Goal: Information Seeking & Learning: Check status

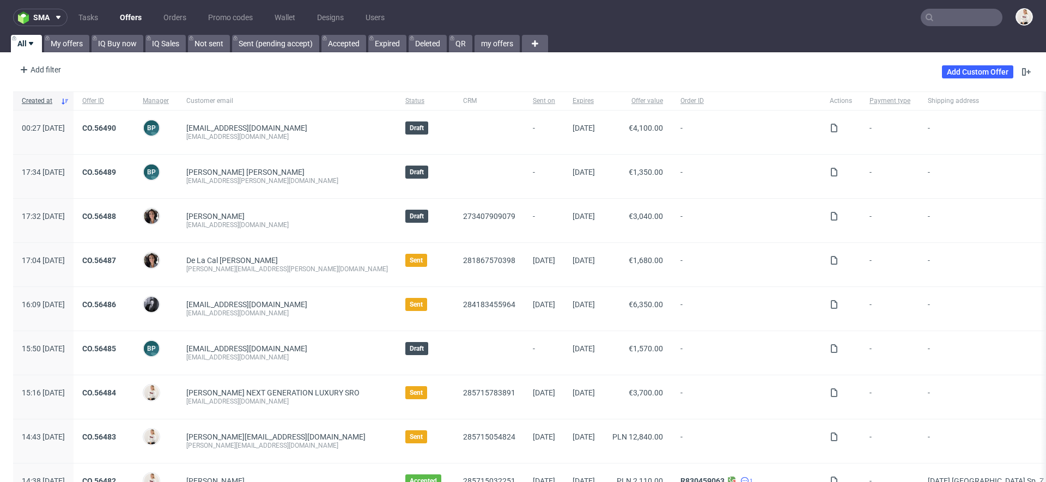
click at [973, 19] on input "text" at bounding box center [962, 17] width 82 height 17
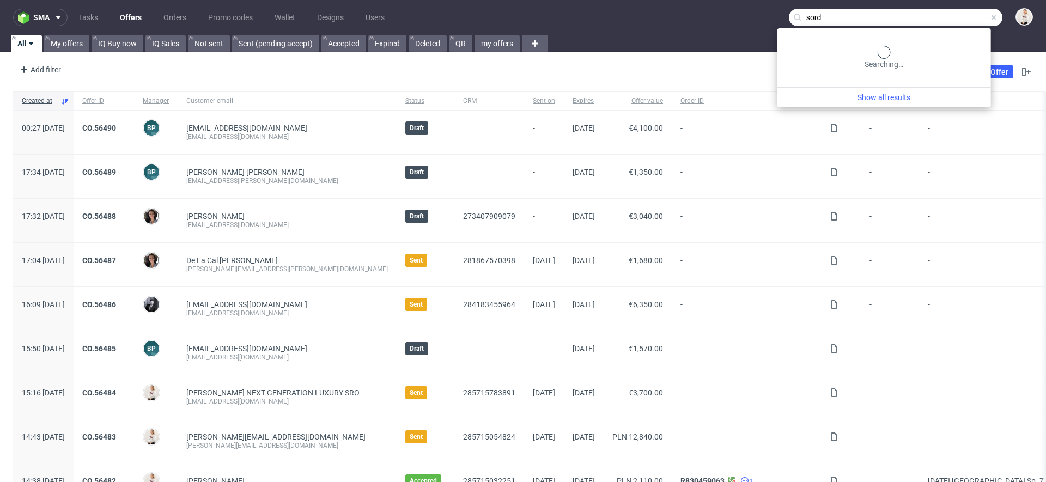
type input "sord"
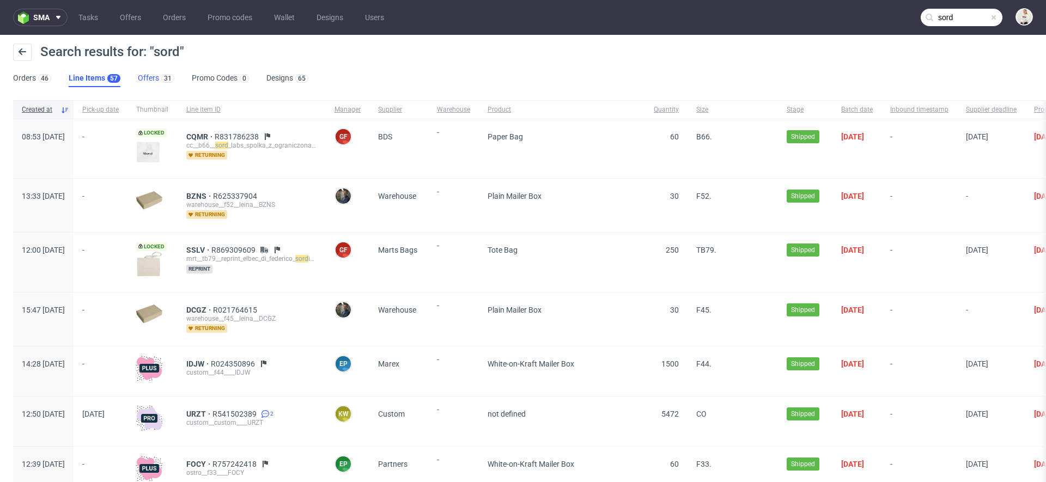
click at [153, 76] on link "Offers 31" at bounding box center [156, 78] width 37 height 17
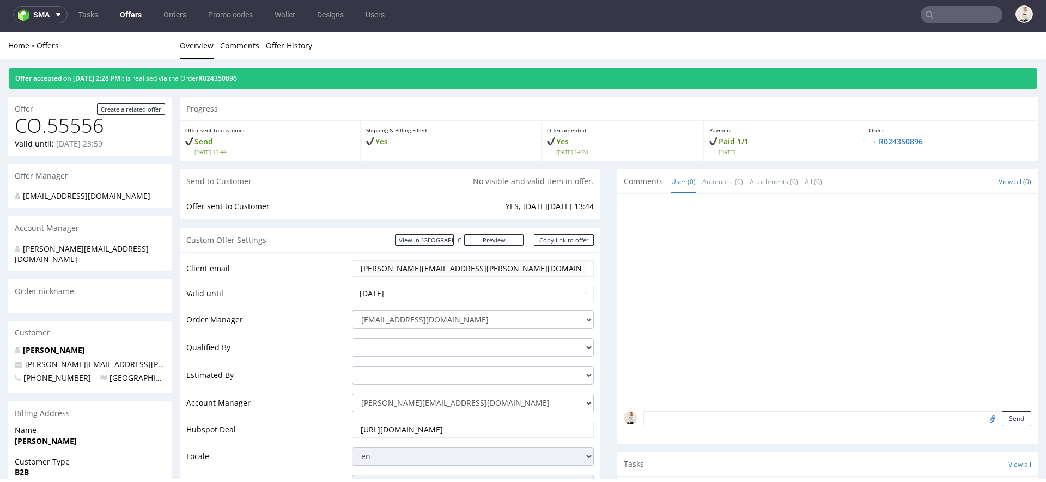
click at [123, 16] on link "Offers" at bounding box center [130, 14] width 35 height 17
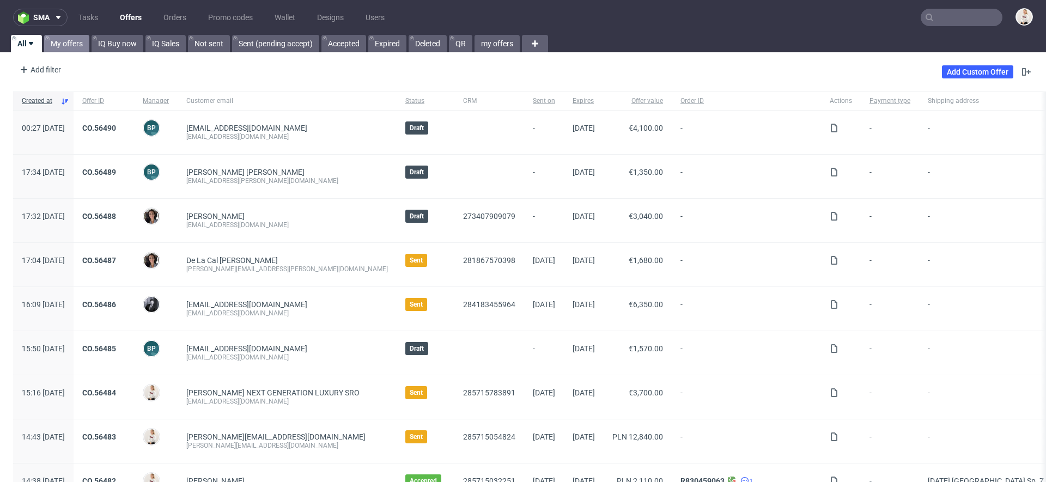
click at [73, 42] on link "My offers" at bounding box center [66, 43] width 45 height 17
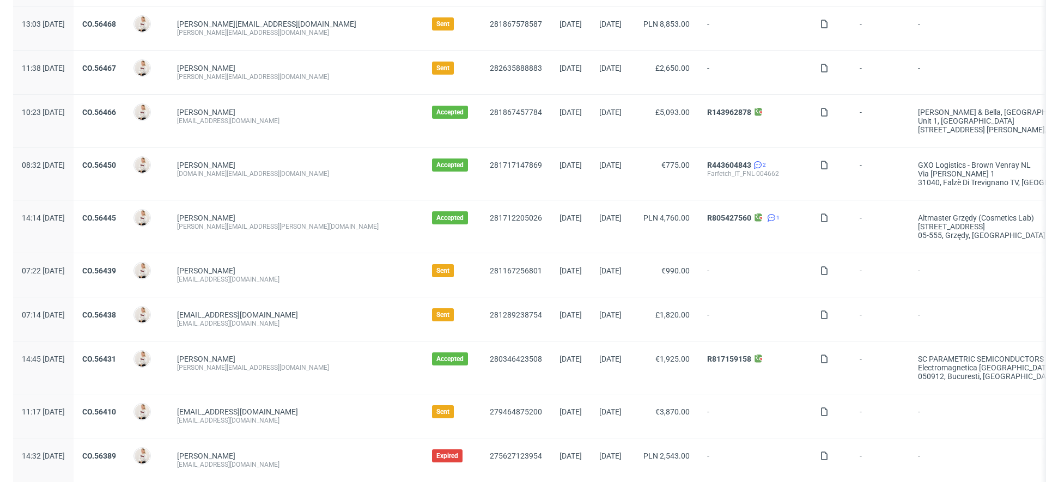
scroll to position [339, 0]
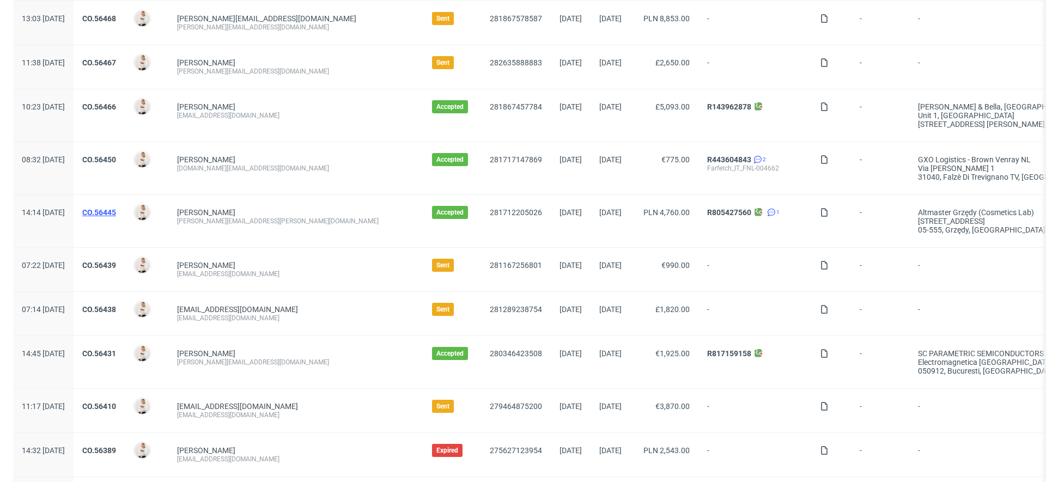
click at [116, 213] on link "CO.56445" at bounding box center [99, 212] width 34 height 9
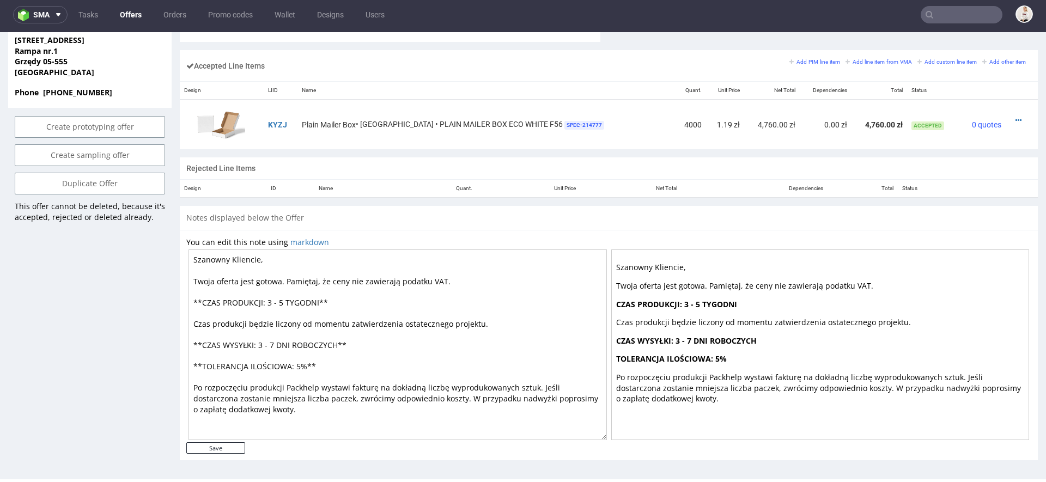
scroll to position [633, 0]
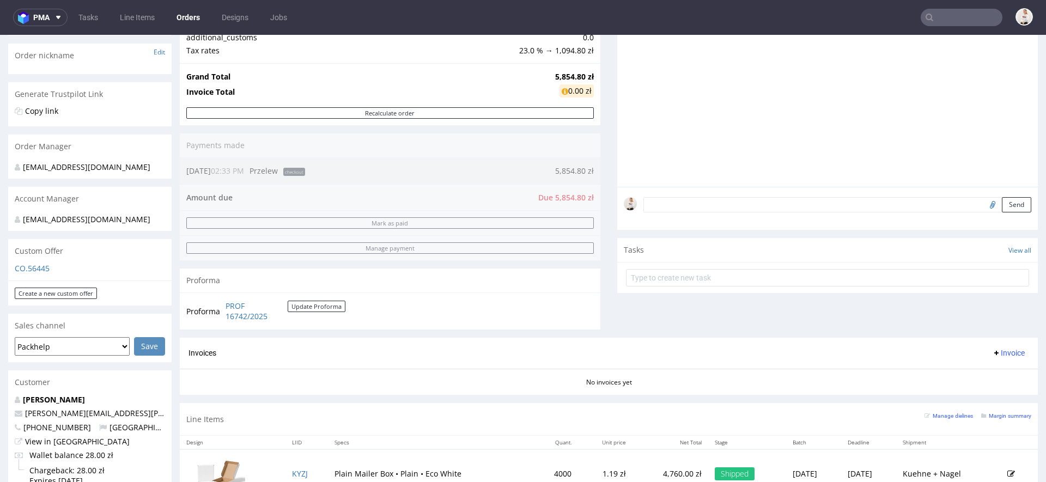
scroll to position [197, 0]
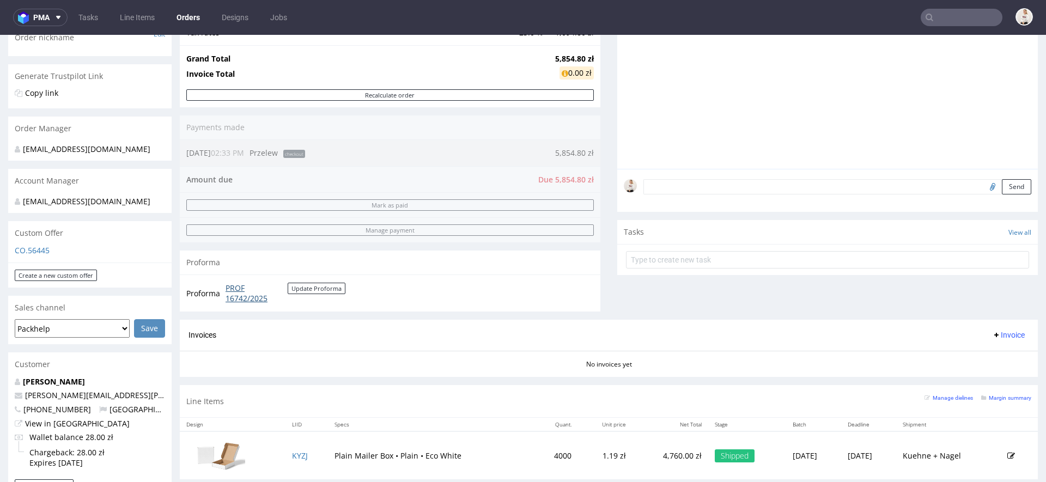
click at [234, 301] on link "PROF 16742/2025" at bounding box center [257, 293] width 62 height 21
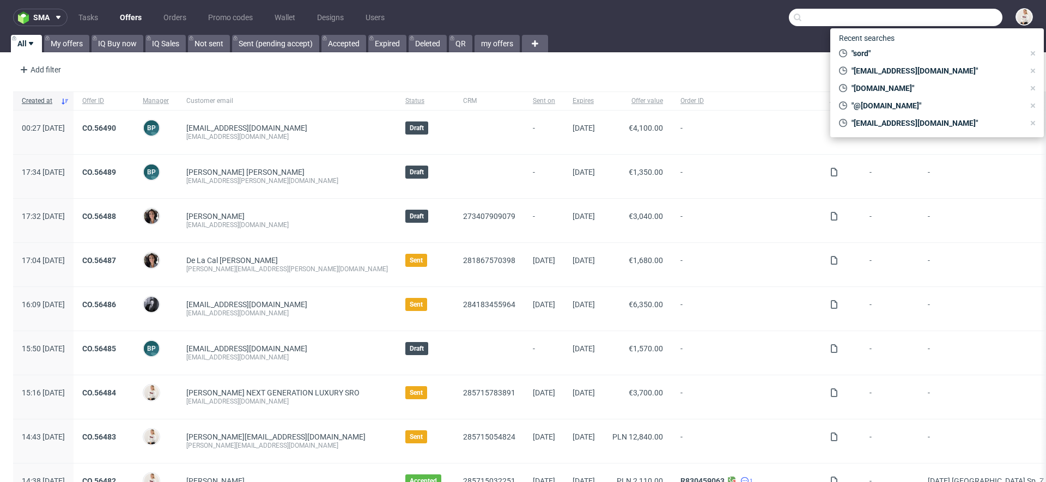
click at [958, 21] on input "text" at bounding box center [896, 17] width 214 height 17
paste input "OCVL"
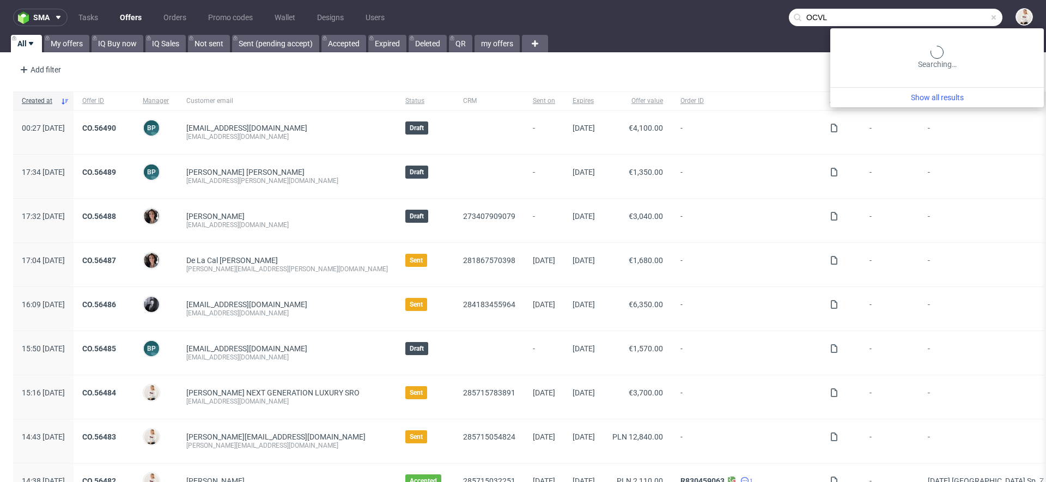
type input "OCVL"
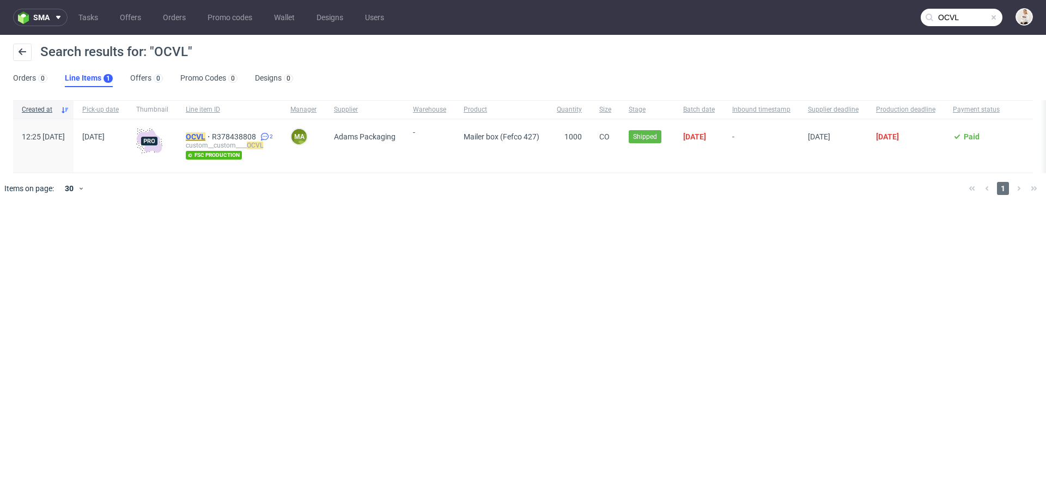
click at [205, 137] on mark "OCVL" at bounding box center [196, 136] width 20 height 9
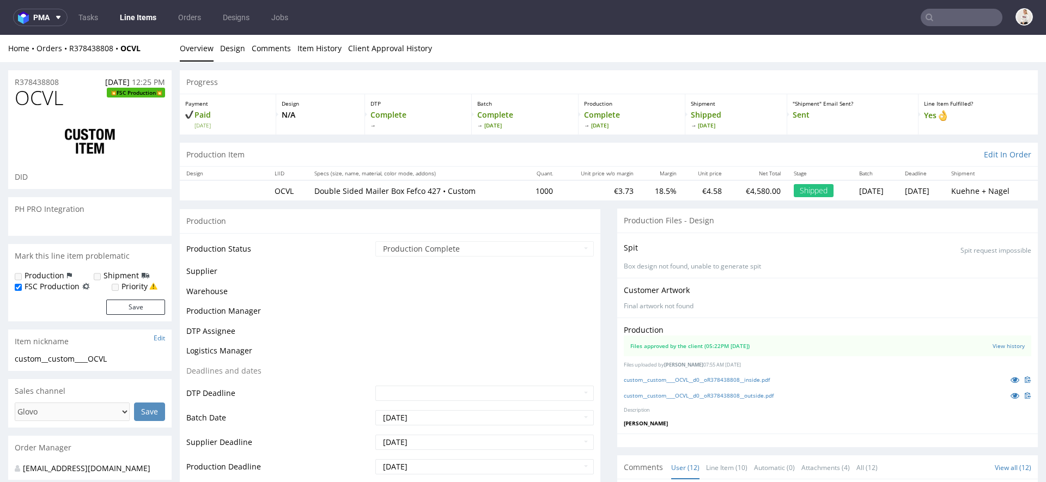
scroll to position [330, 0]
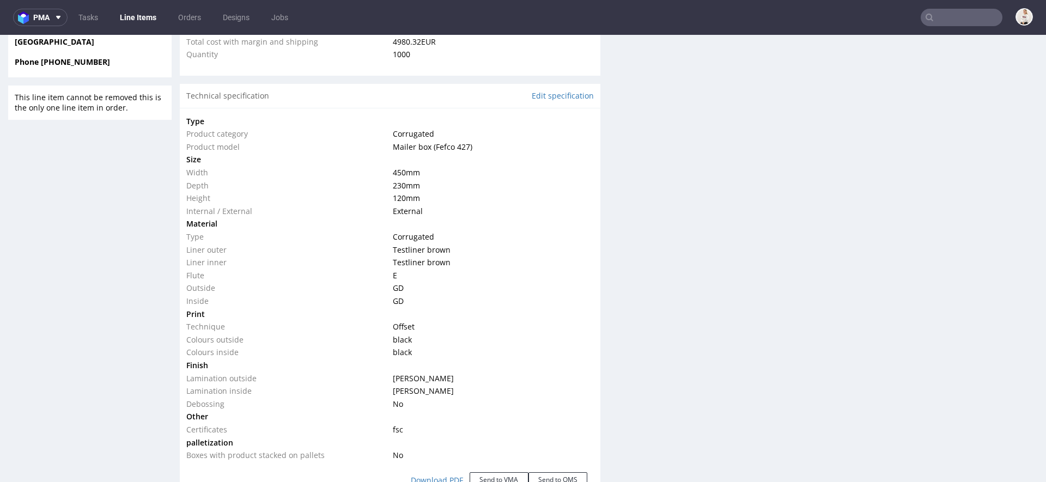
select select "in_progress"
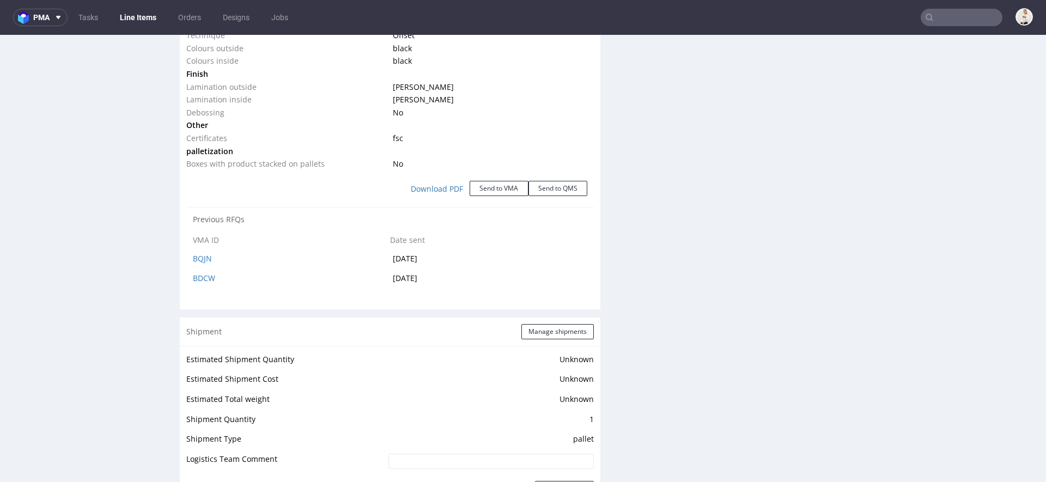
scroll to position [1243, 0]
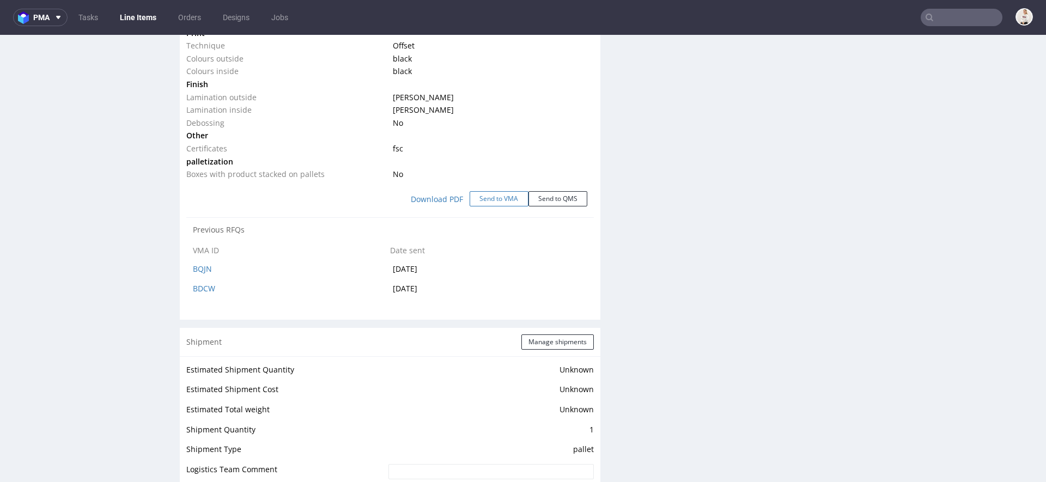
click at [499, 198] on button "Send to VMA" at bounding box center [499, 198] width 59 height 15
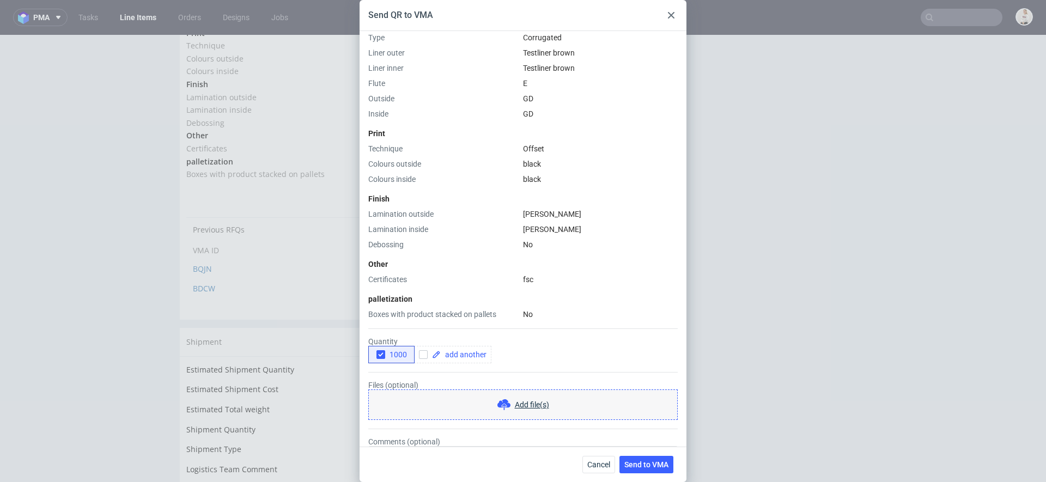
scroll to position [333, 0]
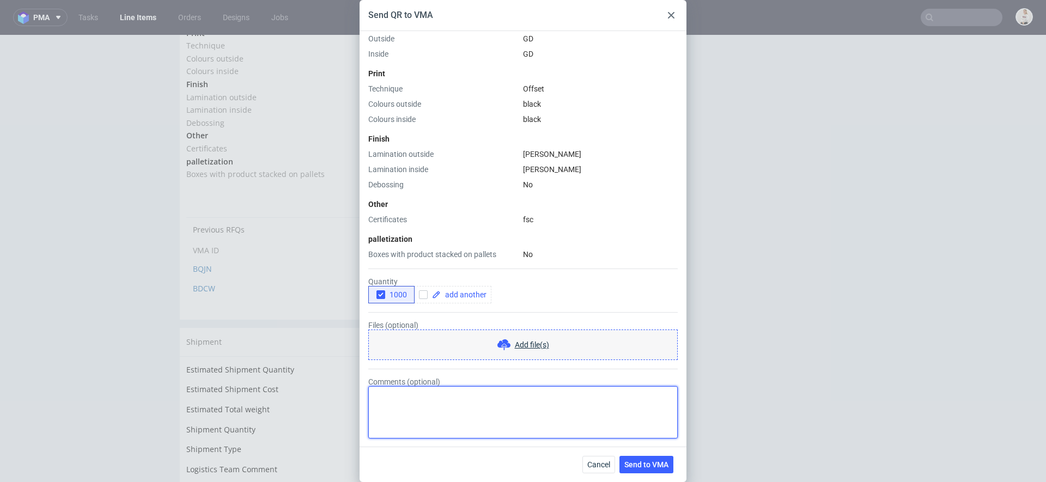
click at [470, 405] on textarea "Comments (optional)" at bounding box center [522, 412] width 309 height 52
type textarea "uwaga, bedzie nowy design"
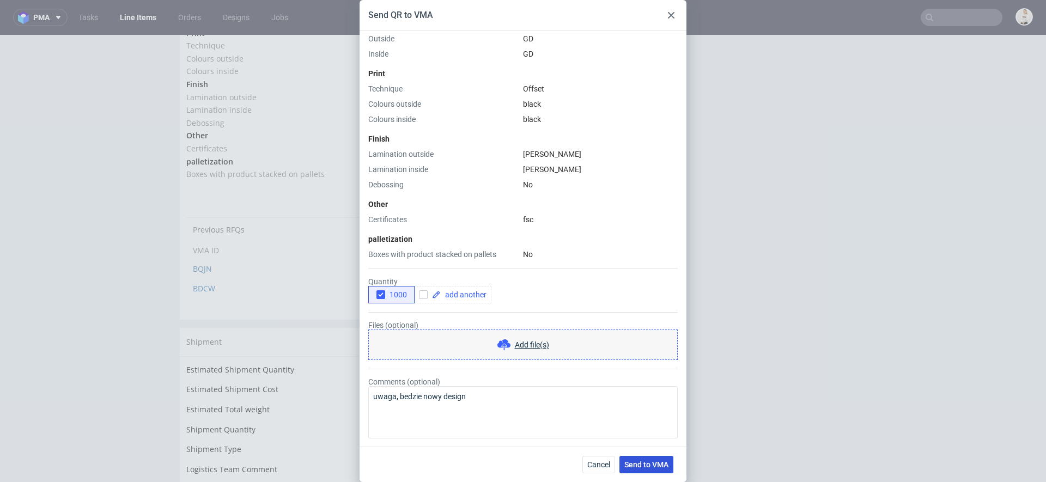
click at [642, 457] on button "Send to VMA" at bounding box center [647, 464] width 54 height 17
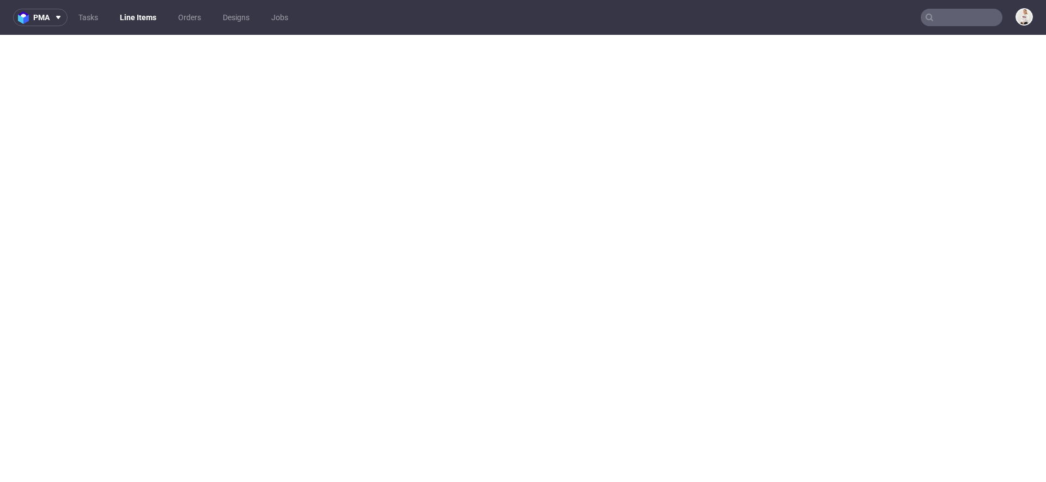
select select "in_progress"
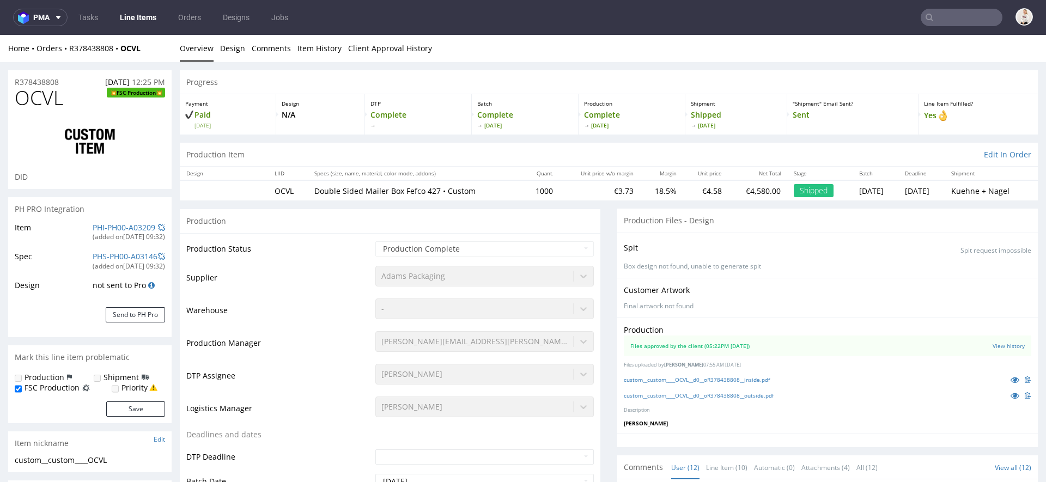
scroll to position [330, 0]
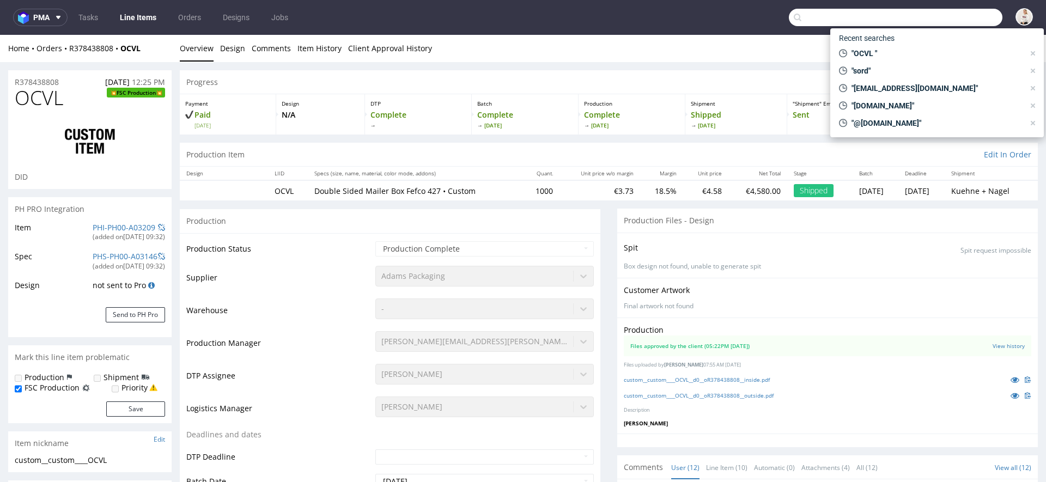
click at [966, 17] on input "text" at bounding box center [896, 17] width 214 height 17
paste input "R736138286"
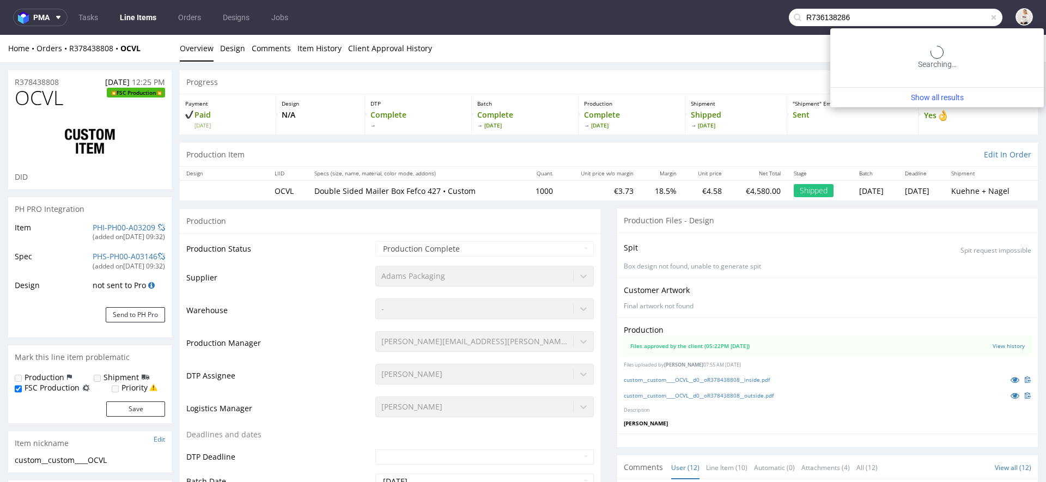
type input "R736138286"
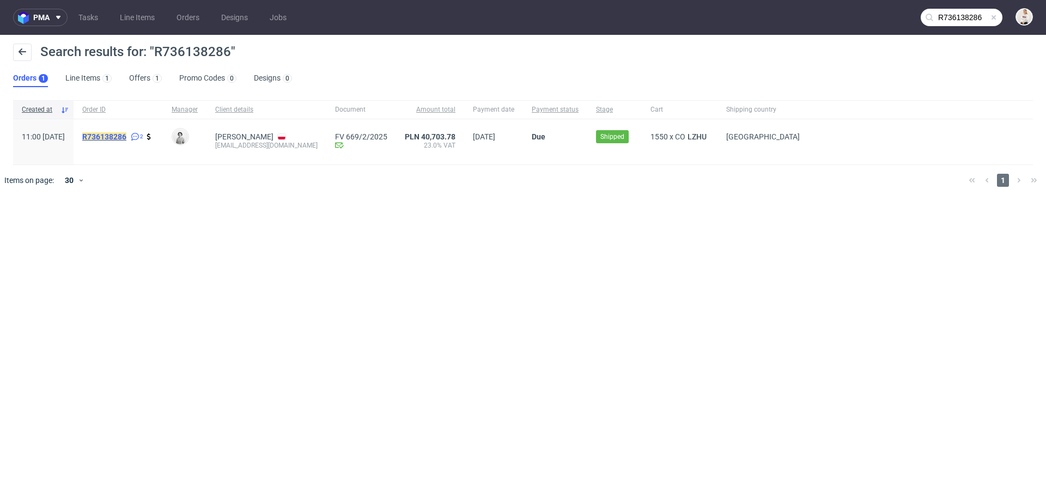
click at [126, 135] on mark "R736138286" at bounding box center [104, 136] width 44 height 9
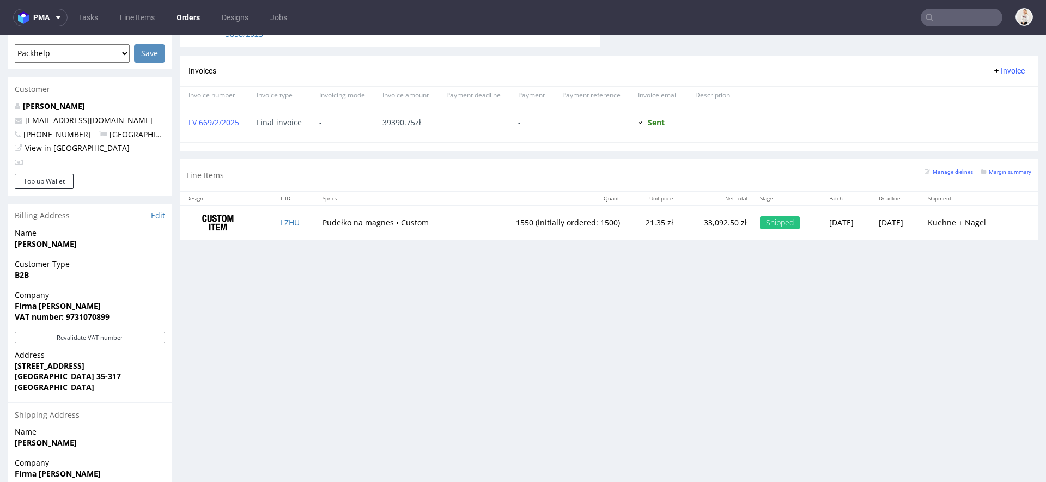
scroll to position [500, 0]
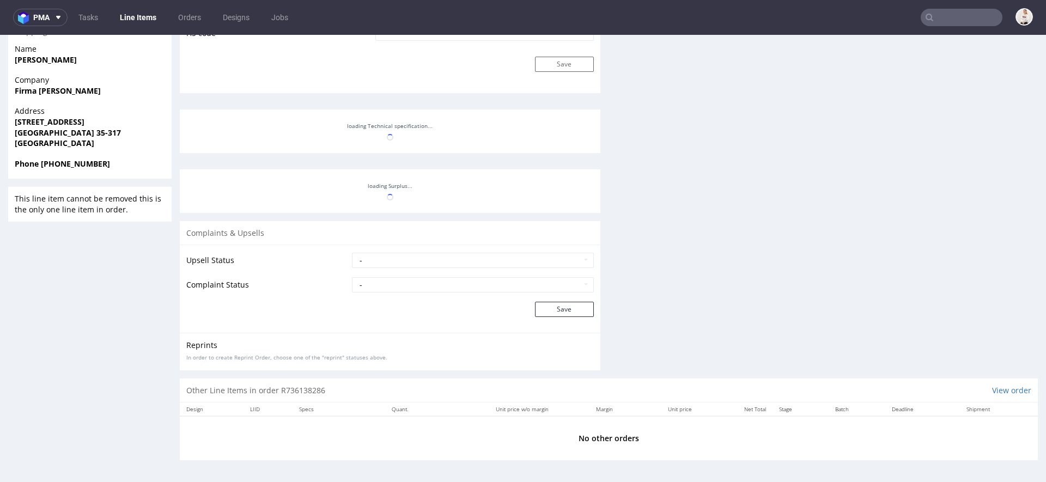
select select "in_progress"
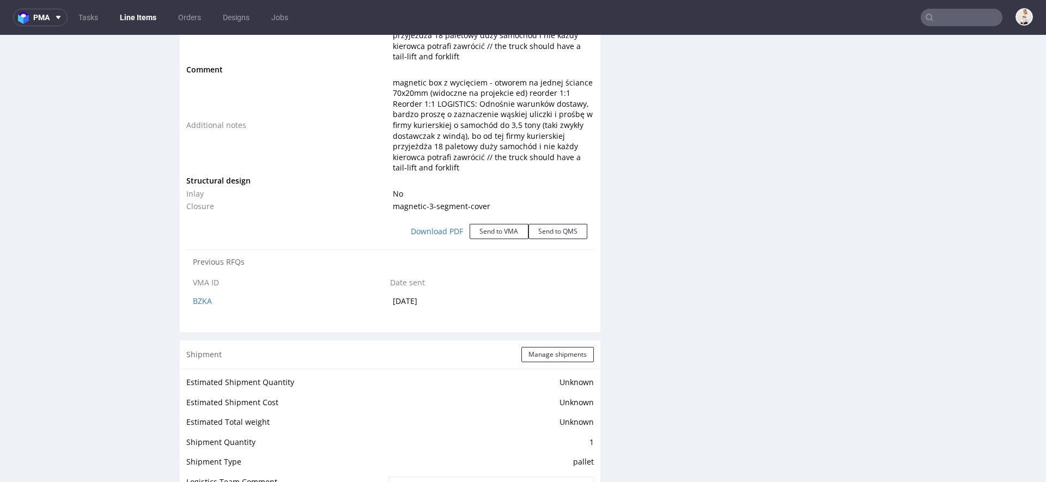
scroll to position [1466, 0]
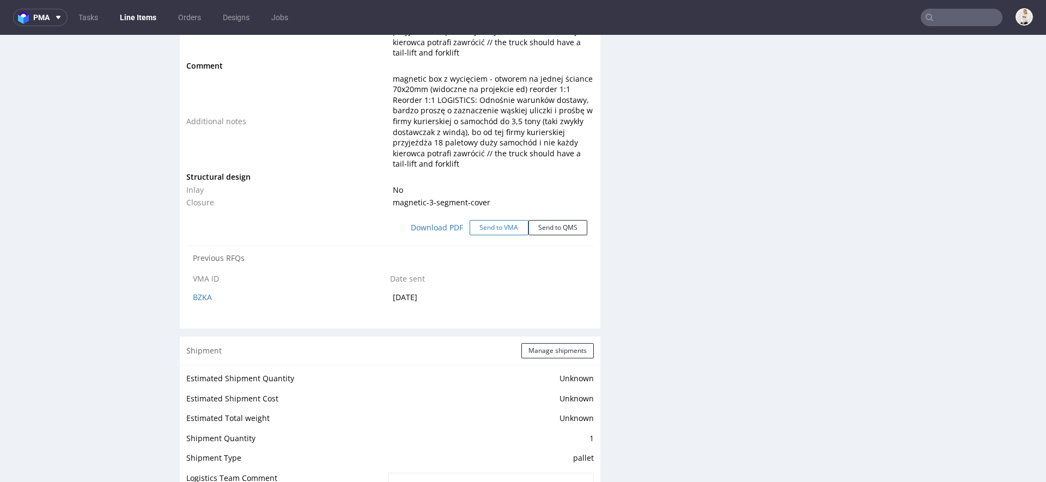
click at [491, 232] on button "Send to VMA" at bounding box center [499, 227] width 59 height 15
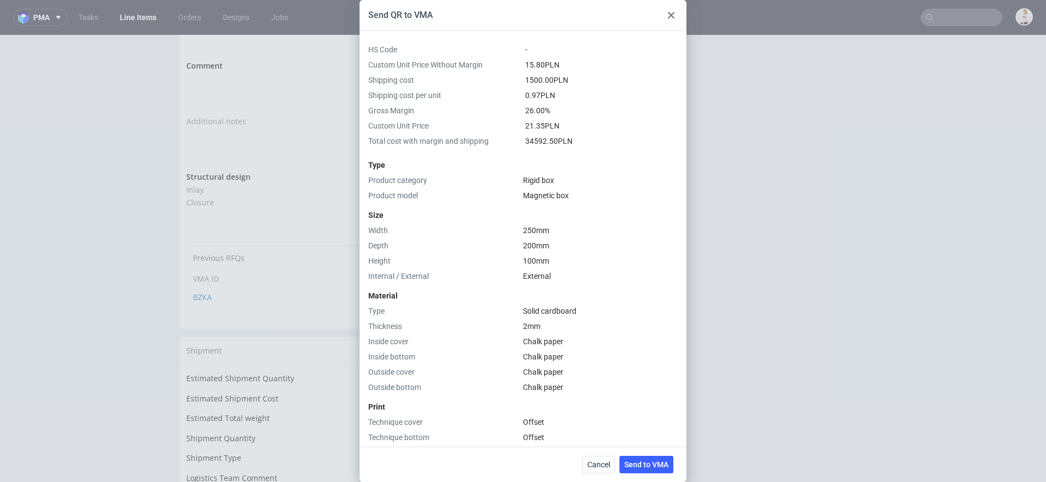
scroll to position [634, 0]
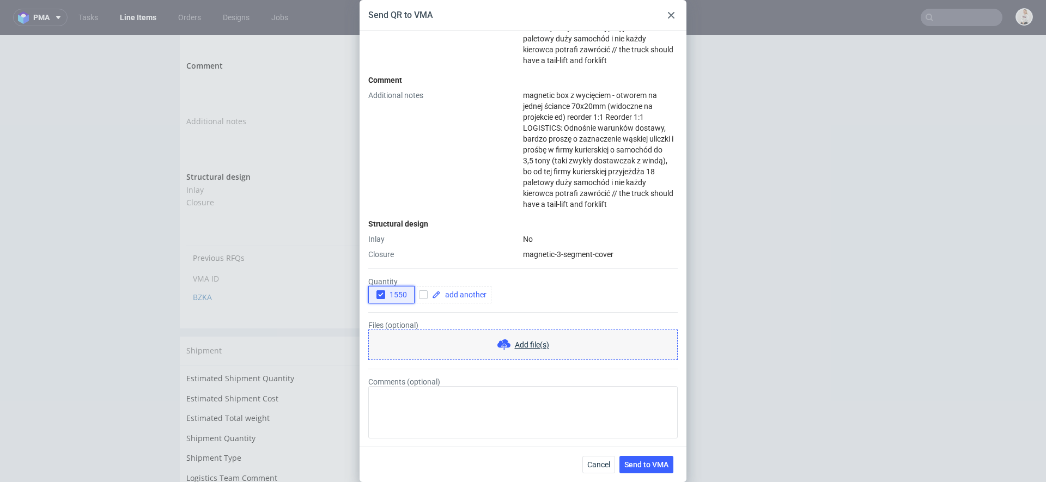
click at [402, 296] on span "1550" at bounding box center [396, 294] width 22 height 9
click at [464, 295] on span at bounding box center [464, 295] width 46 height 8
checkbox input "true"
click at [658, 464] on span "Send to VMA" at bounding box center [646, 465] width 44 height 8
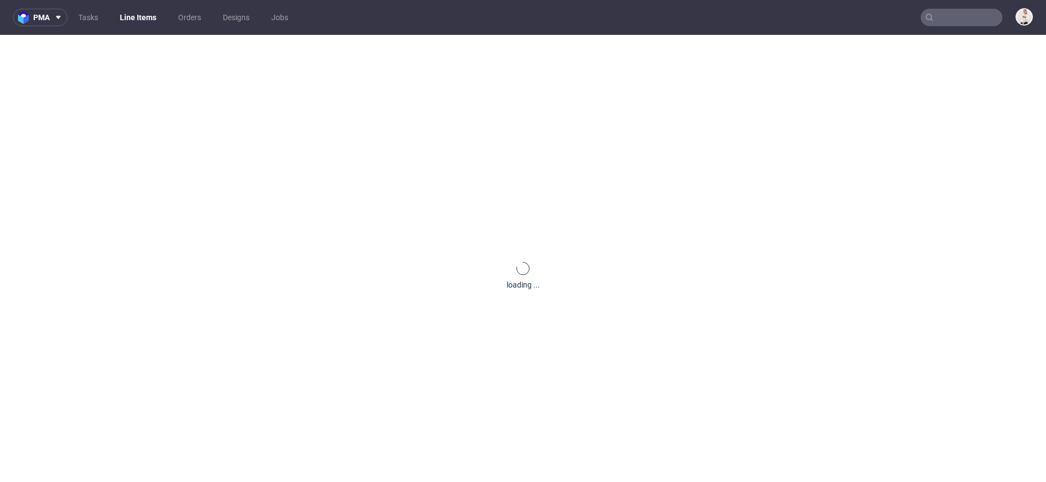
scroll to position [0, 0]
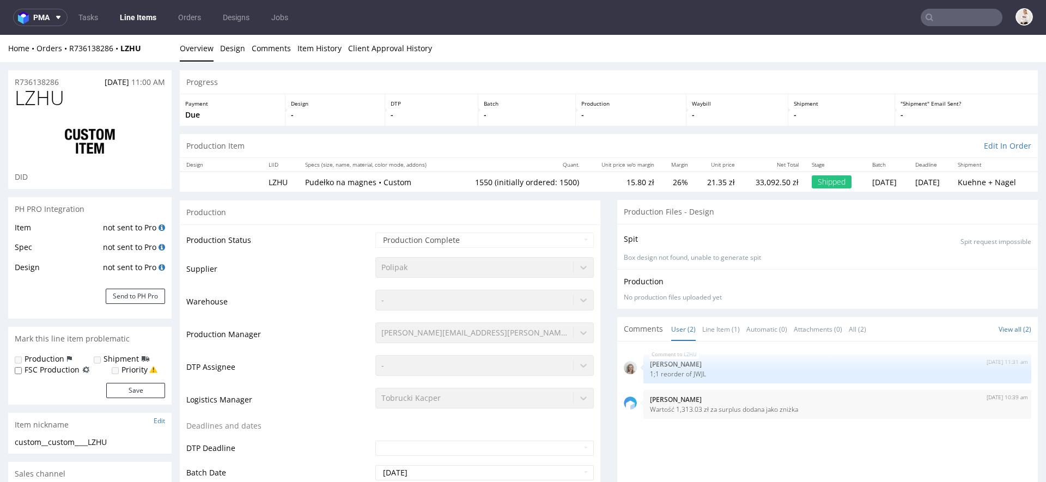
select select "in_progress"
click at [942, 15] on input "text" at bounding box center [962, 17] width 82 height 17
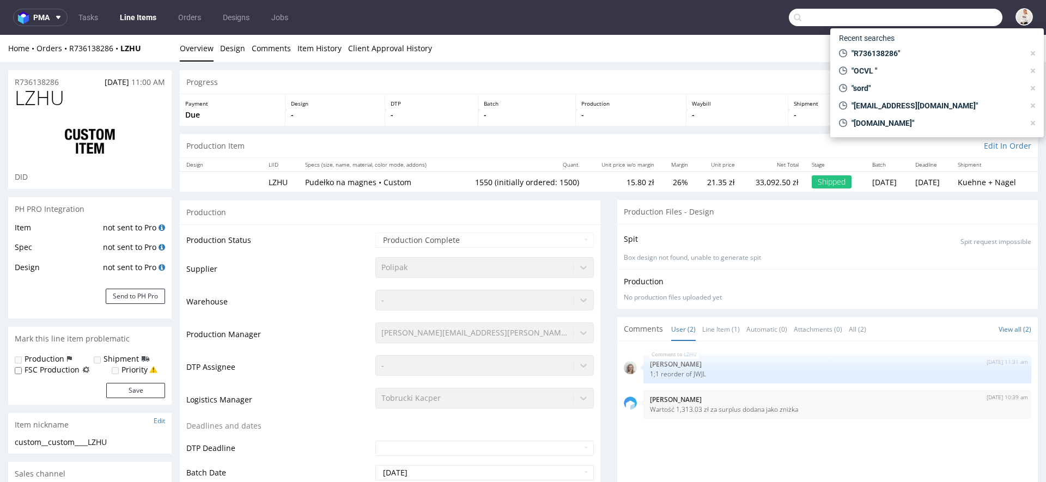
paste input "R736138286"
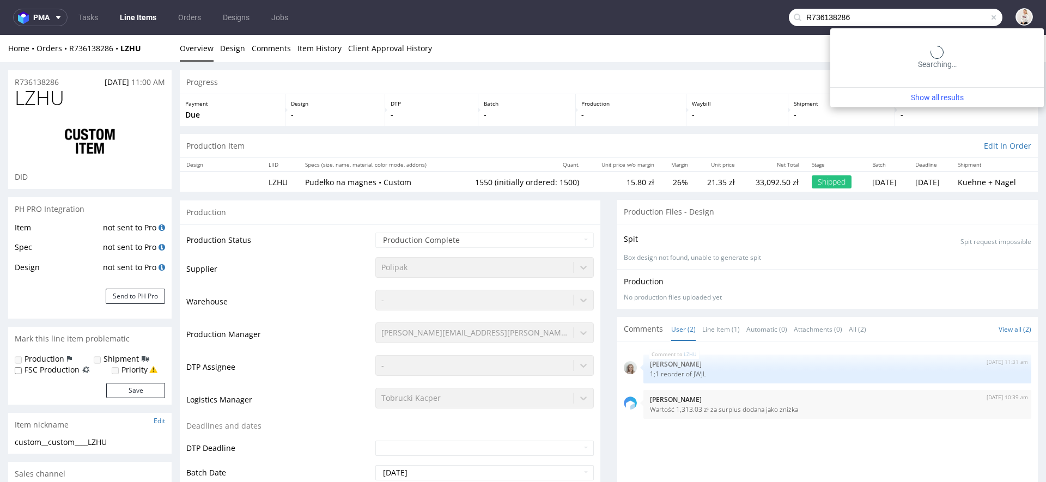
type input "R736138286"
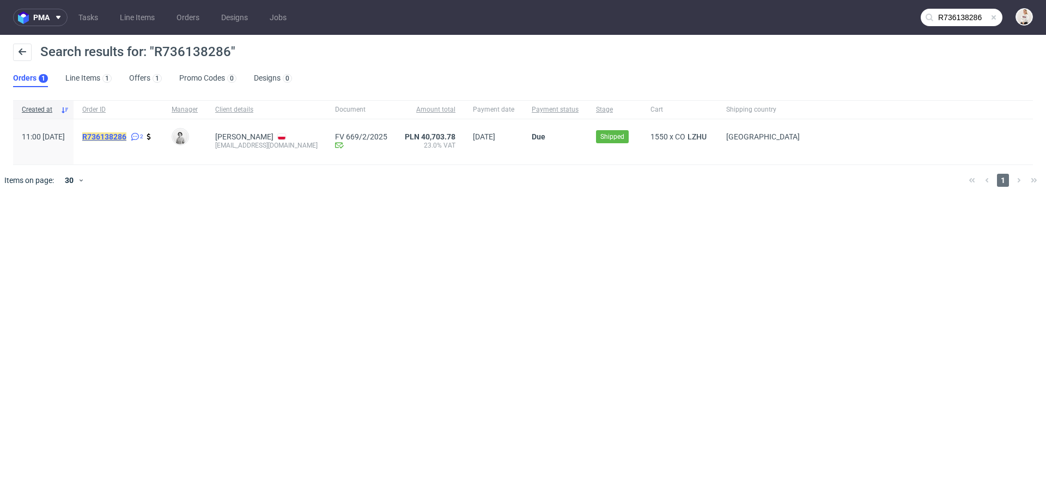
click at [126, 136] on mark "R736138286" at bounding box center [104, 136] width 44 height 9
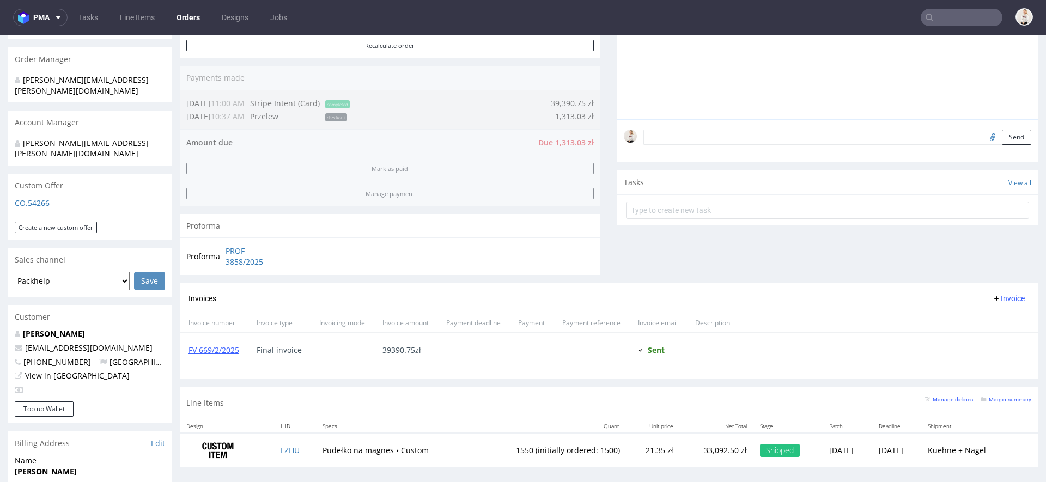
scroll to position [303, 0]
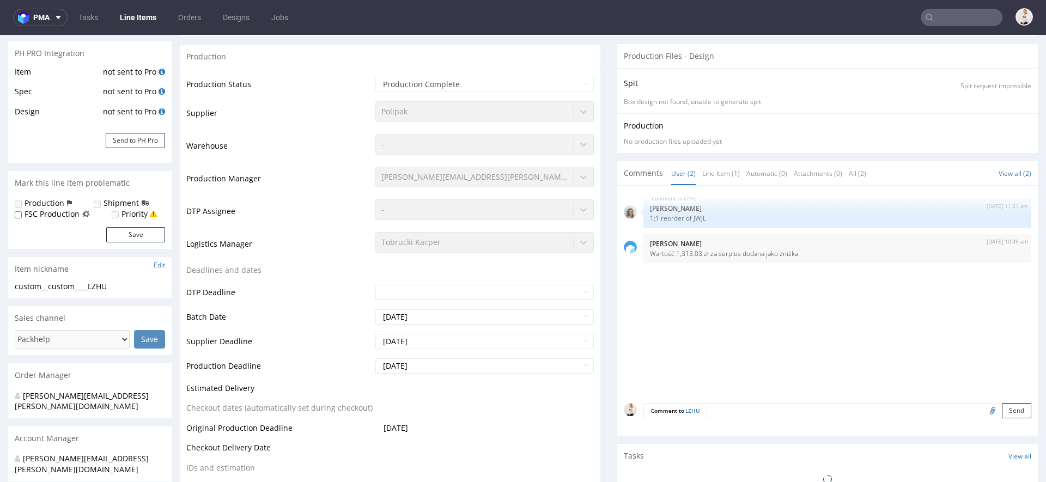
select select "in_progress"
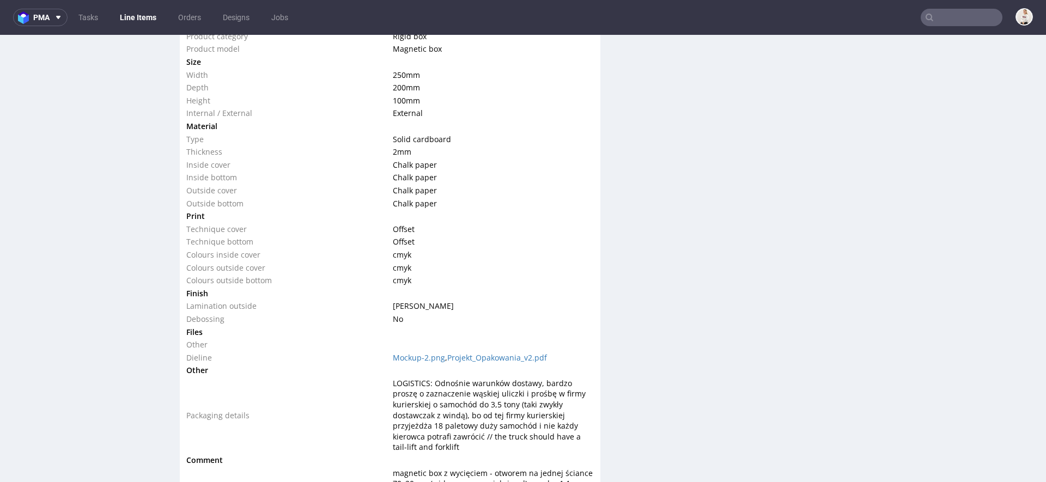
scroll to position [1077, 0]
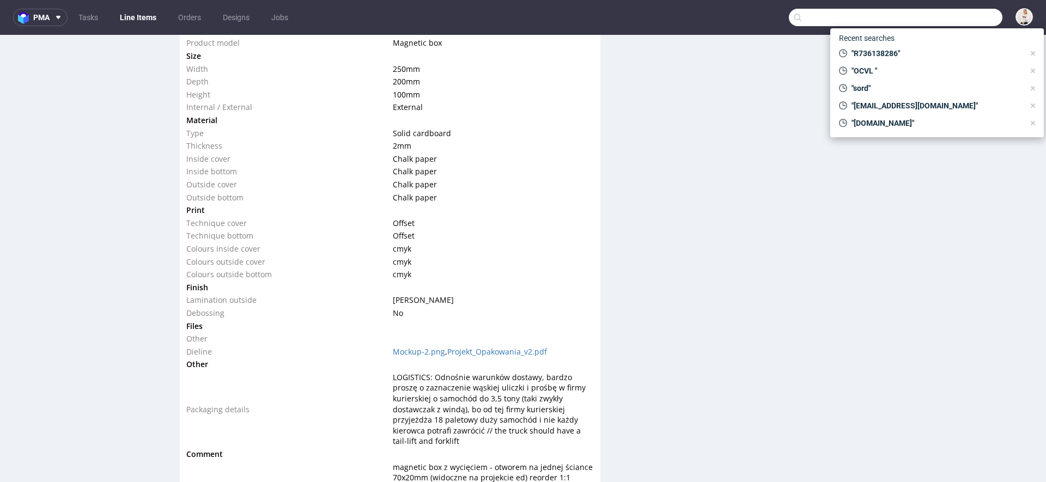
click at [957, 23] on input "text" at bounding box center [896, 17] width 214 height 17
paste input "R785903977"
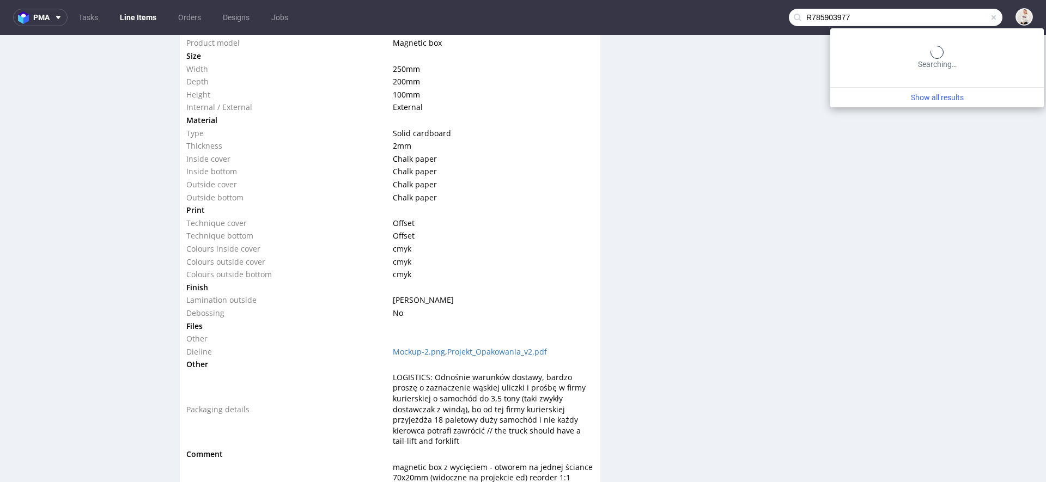
type input "R785903977"
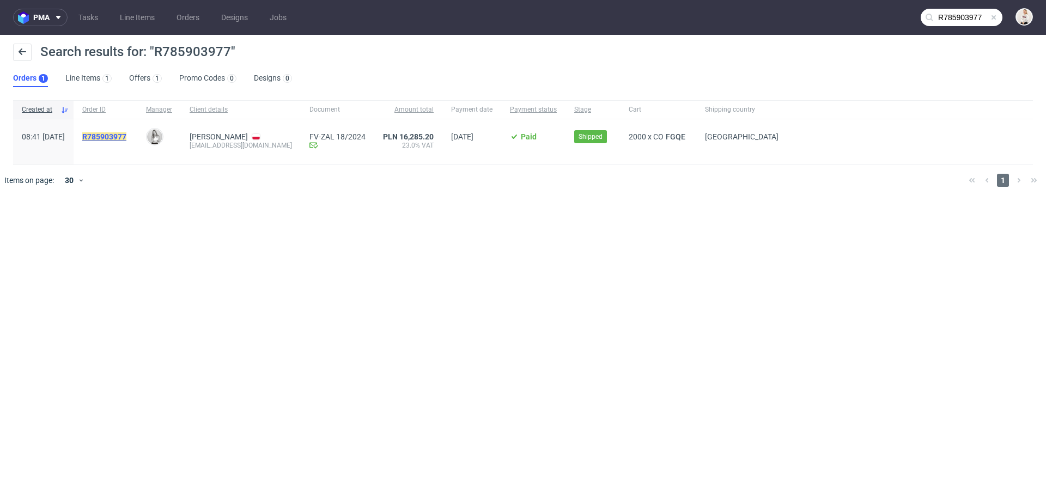
click at [126, 137] on mark "R785903977" at bounding box center [104, 136] width 44 height 9
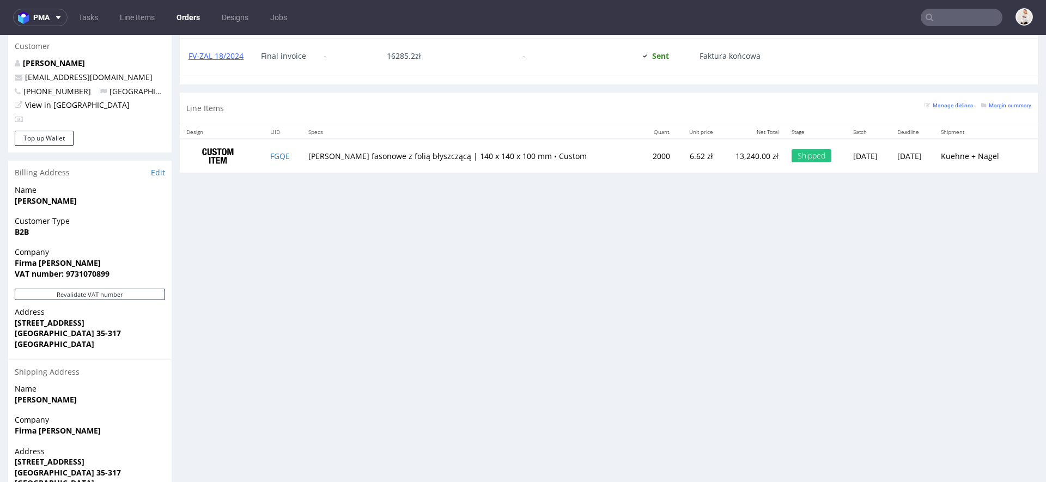
scroll to position [521, 0]
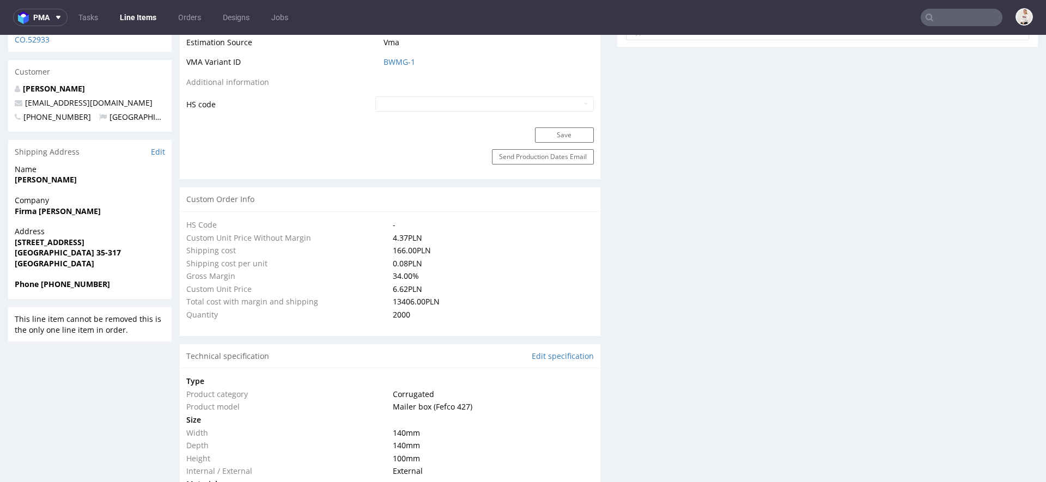
select select "in_progress"
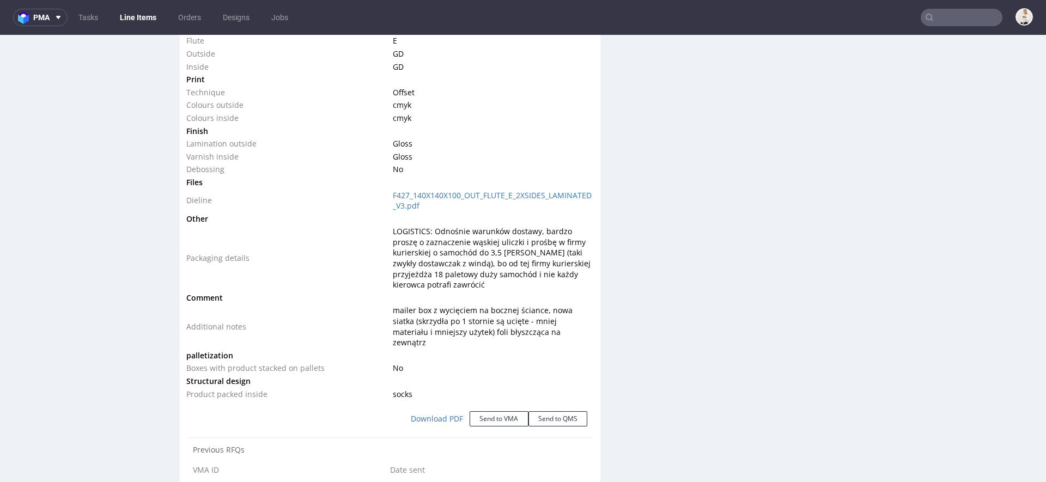
scroll to position [1252, 0]
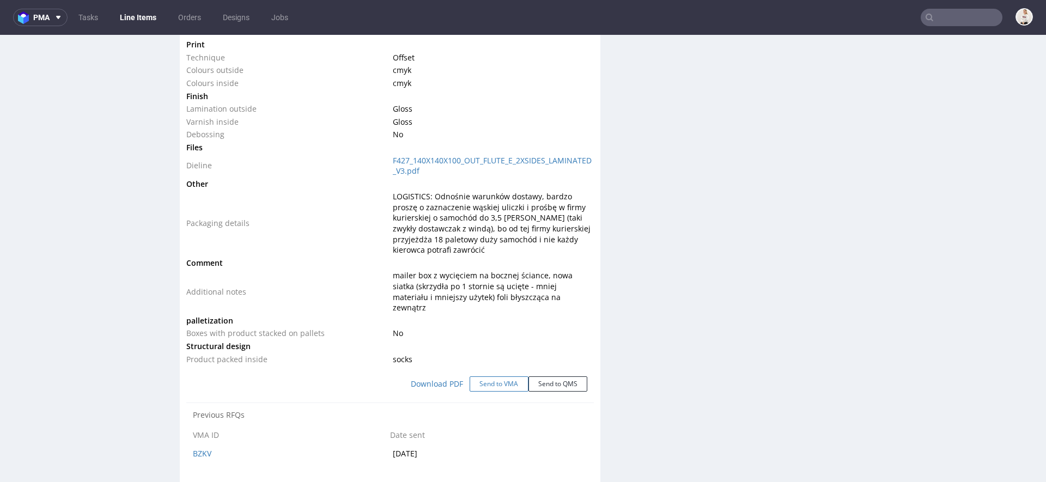
click at [500, 377] on button "Send to VMA" at bounding box center [499, 384] width 59 height 15
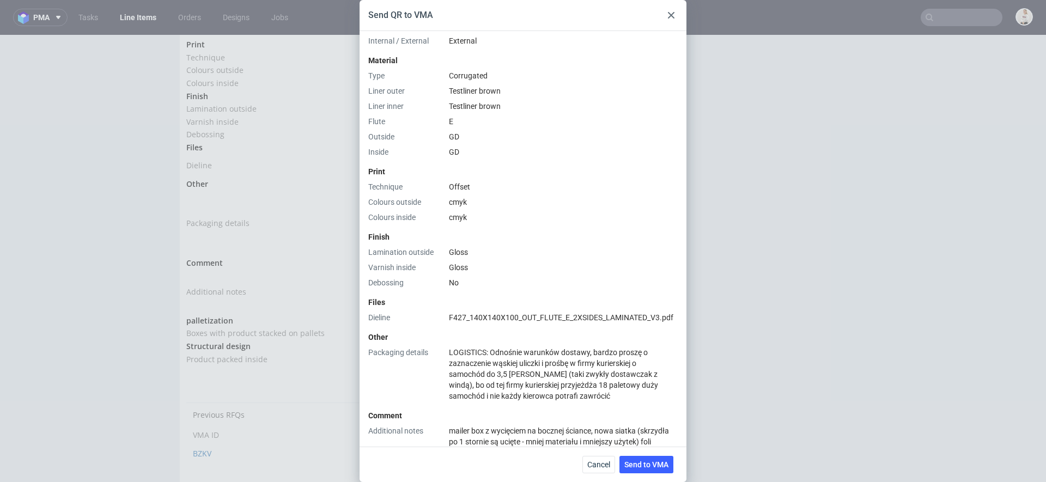
scroll to position [29, 0]
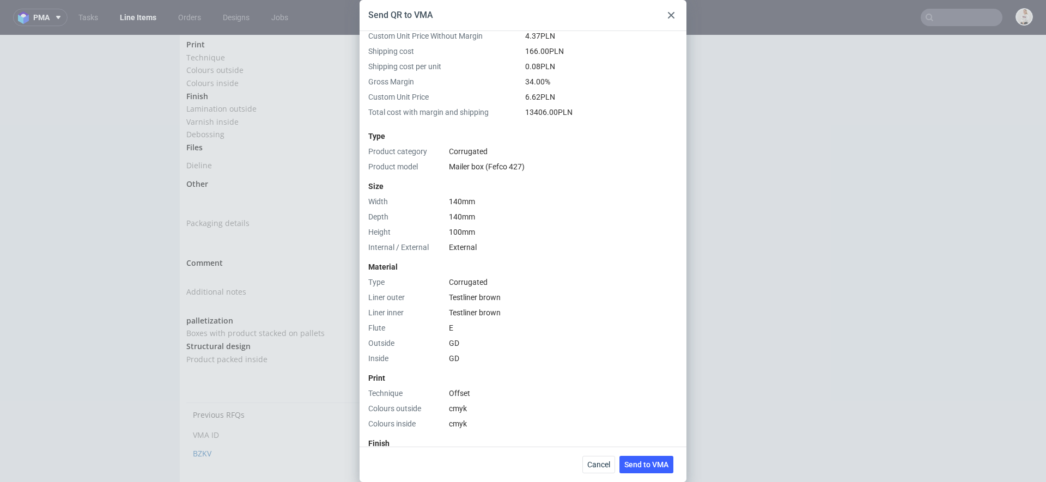
click at [491, 131] on div "Type" at bounding box center [522, 136] width 309 height 11
click at [481, 236] on div "100 mm" at bounding box center [561, 232] width 224 height 11
click at [669, 12] on icon at bounding box center [671, 15] width 7 height 7
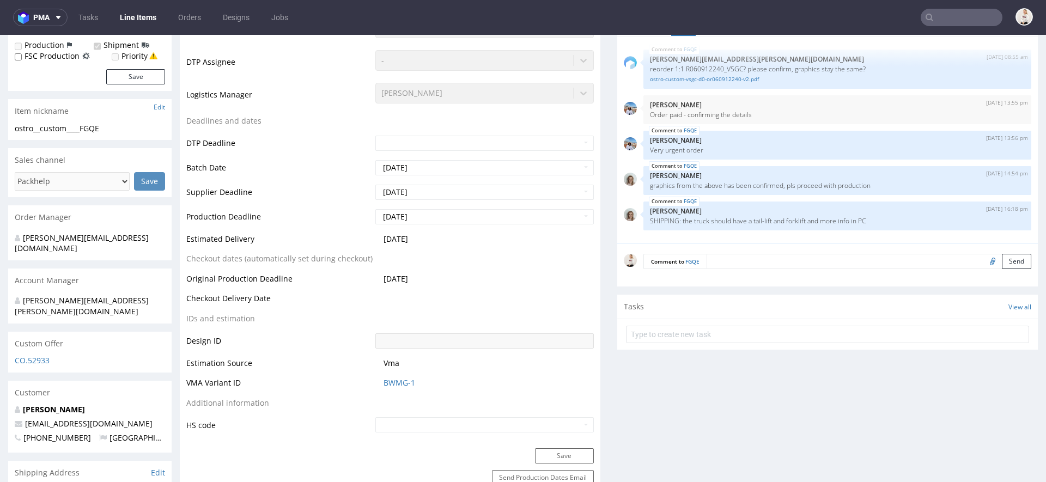
scroll to position [317, 0]
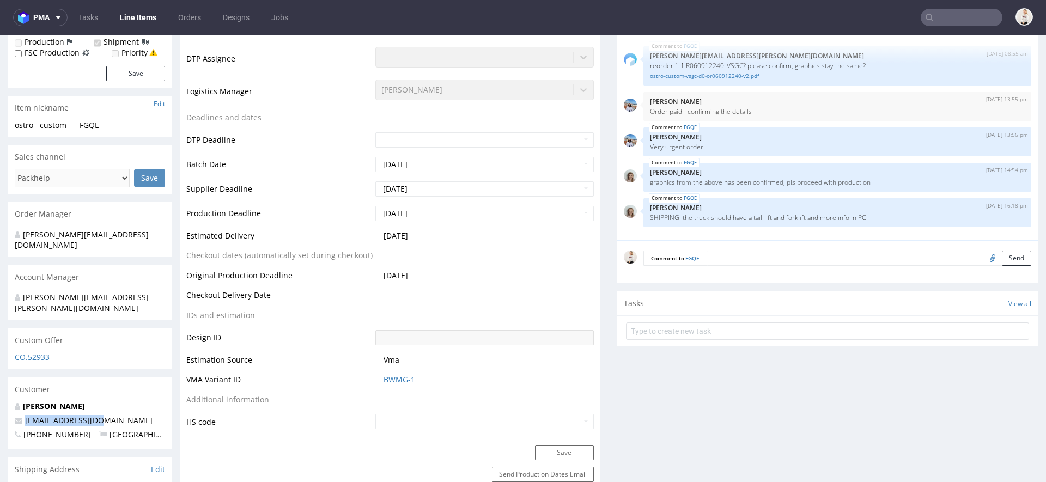
drag, startPoint x: 106, startPoint y: 400, endPoint x: 23, endPoint y: 401, distance: 82.8
click at [23, 415] on p "torkishh@gmail.com" at bounding box center [90, 420] width 150 height 11
copy link "torkishh@gmail.com"
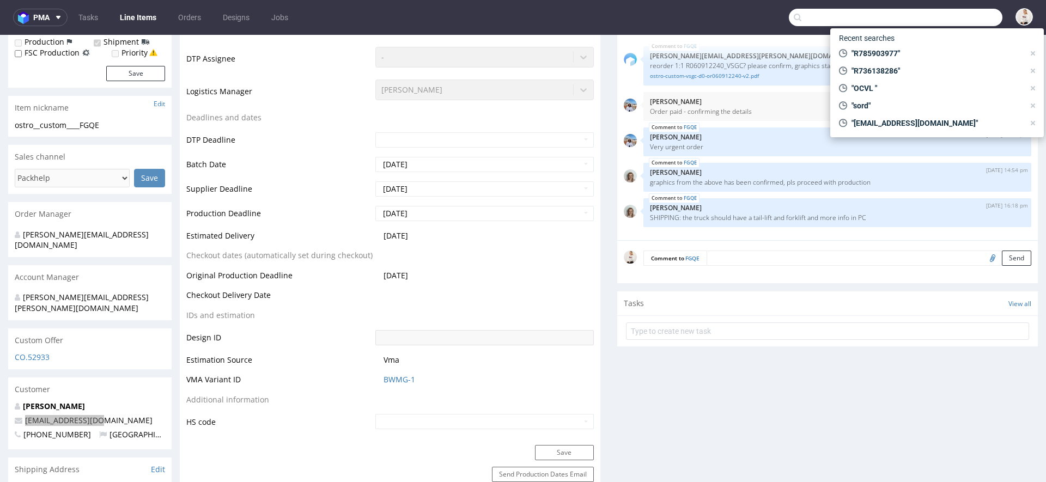
click at [958, 18] on input "text" at bounding box center [896, 17] width 214 height 17
paste input "torkishh@gmail.com"
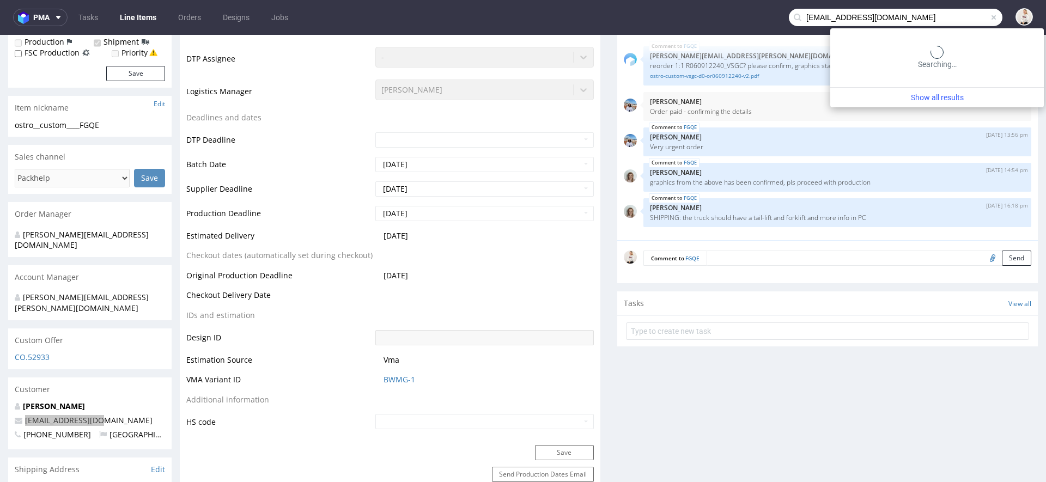
type input "torkishh@gmail.com"
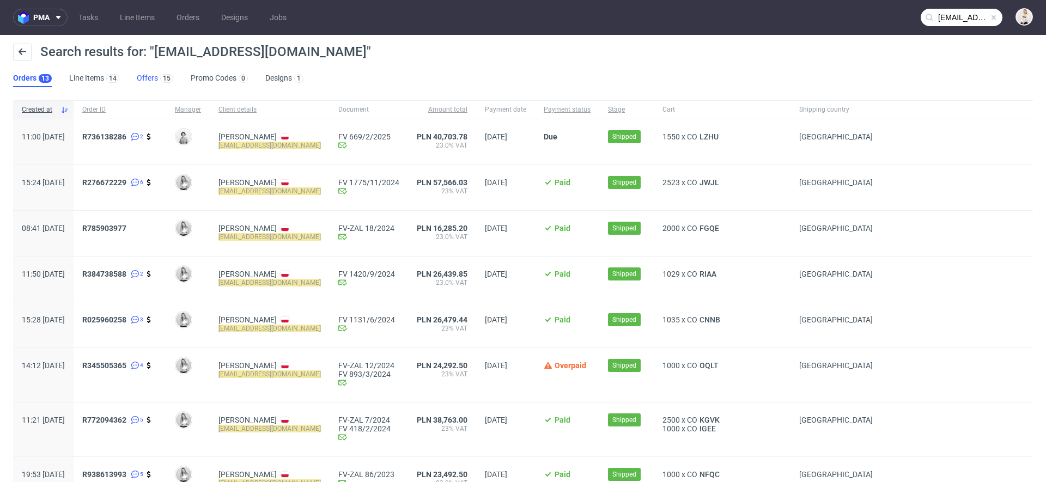
click at [154, 82] on link "Offers 15" at bounding box center [155, 78] width 37 height 17
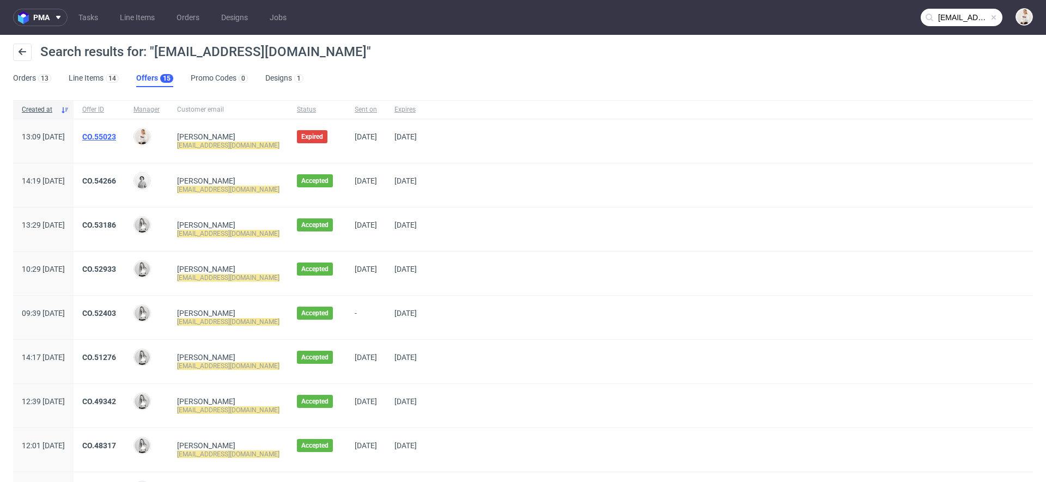
click at [116, 136] on link "CO.55023" at bounding box center [99, 136] width 34 height 9
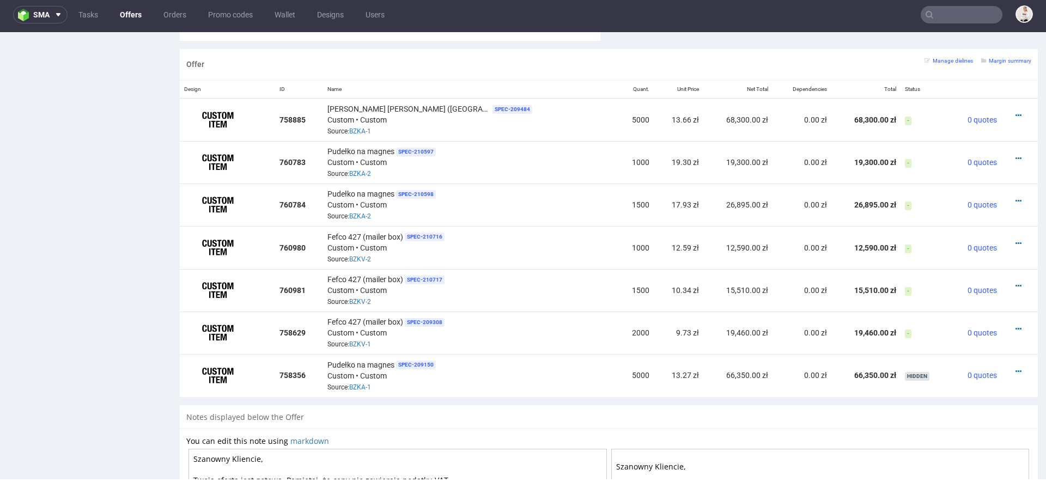
scroll to position [652, 0]
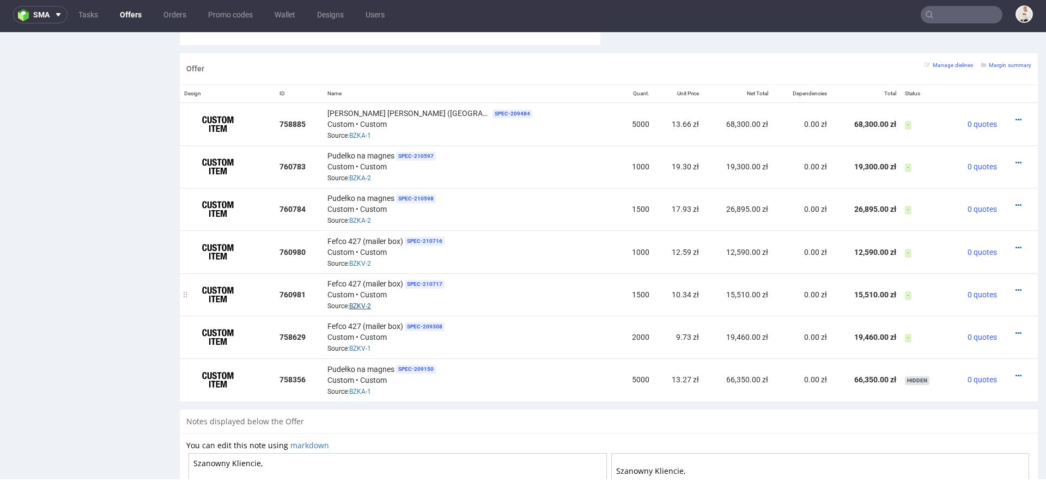
click at [370, 302] on link "BZKV-2" at bounding box center [360, 306] width 22 height 8
click at [421, 392] on td "Pudełko na magnes SPEC- 209150 Custom • Custom Source: BZKA-1" at bounding box center [470, 380] width 295 height 43
click at [371, 175] on link "BZKA-2" at bounding box center [360, 178] width 22 height 8
click at [424, 133] on div "Pudełko na magnes (NOWA WYCENA) SPEC- 209484 Custom • Custom Source: BZKA-1" at bounding box center [470, 124] width 287 height 34
click at [371, 134] on link "BZKA-1" at bounding box center [360, 136] width 22 height 8
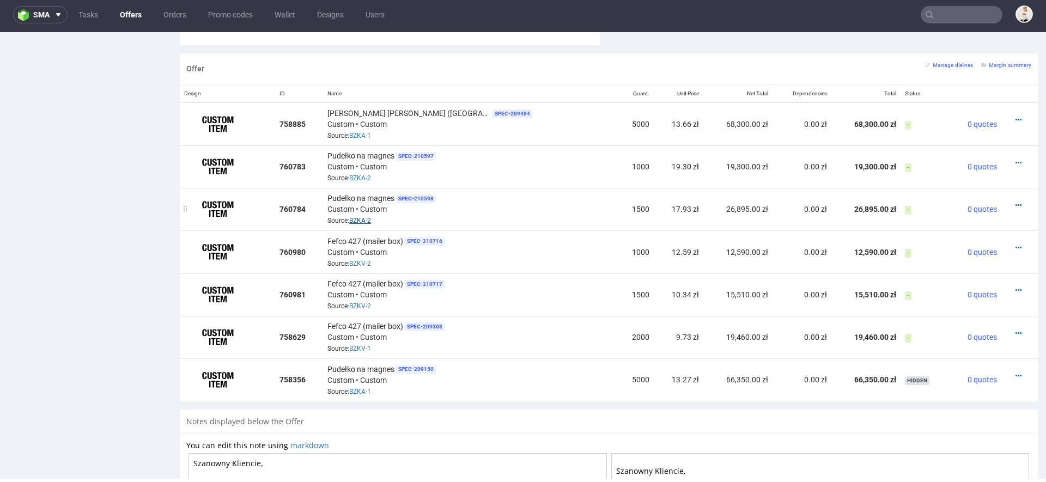
click at [371, 217] on link "BZKA-2" at bounding box center [360, 221] width 22 height 8
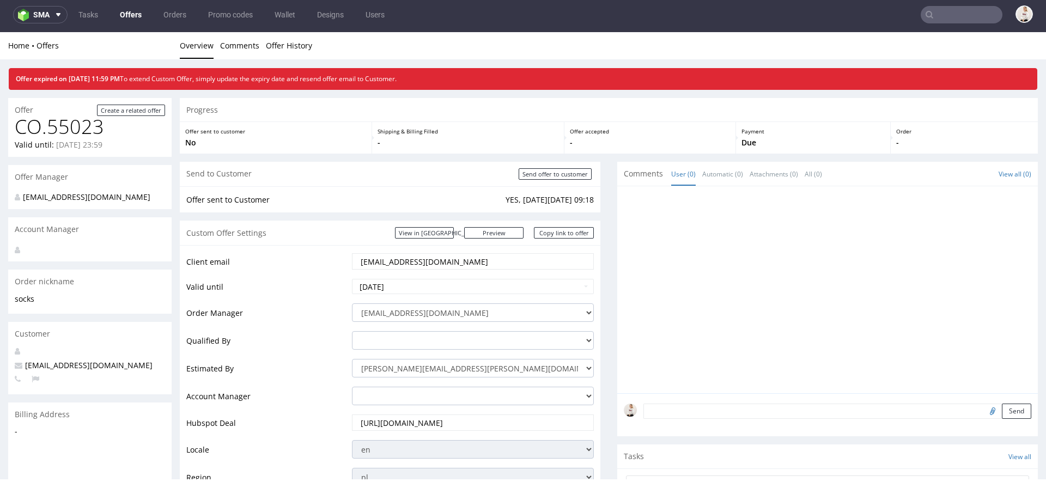
click at [128, 14] on link "Offers" at bounding box center [130, 14] width 35 height 17
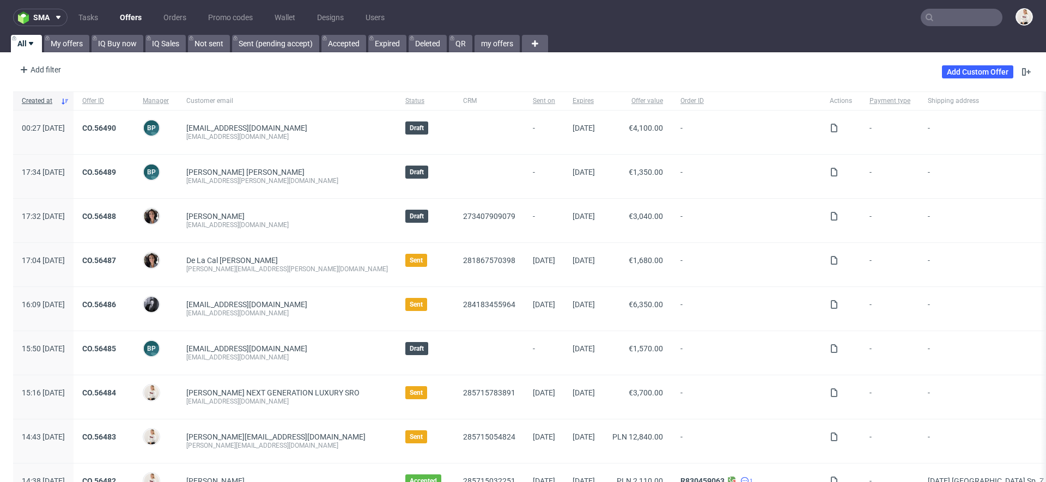
click at [943, 10] on input "text" at bounding box center [962, 17] width 82 height 17
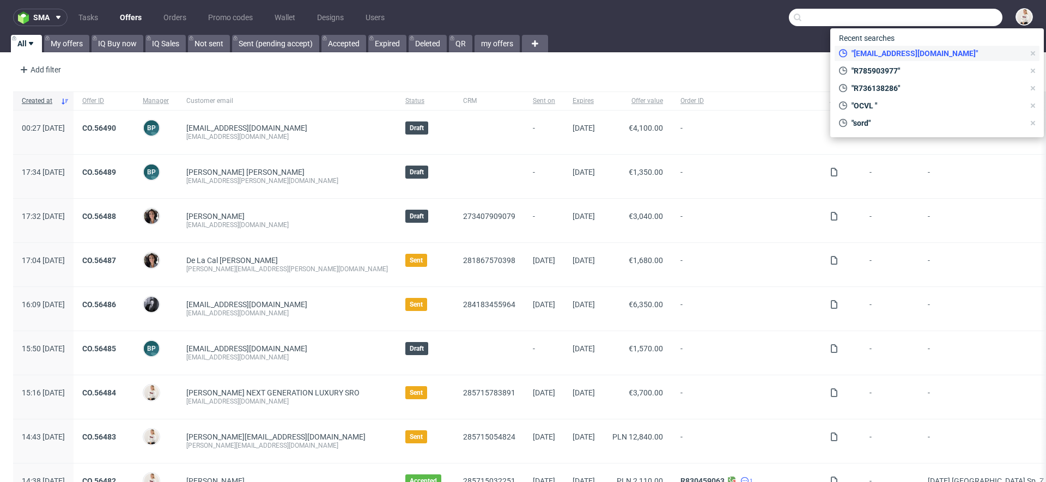
click at [923, 52] on span ""torkishh@gmail.com"" at bounding box center [935, 53] width 177 height 11
type input "torkishh@gmail.com"
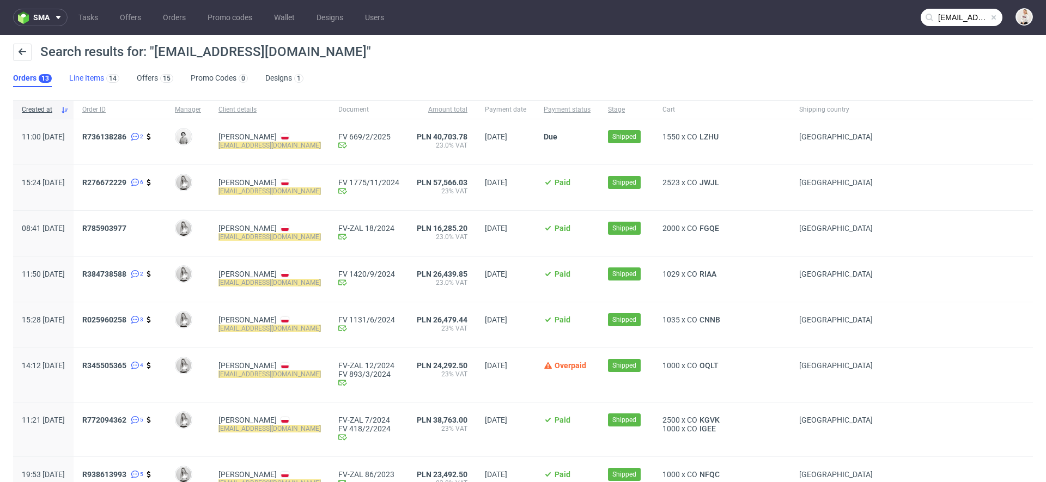
click at [92, 81] on link "Line Items 14" at bounding box center [94, 78] width 50 height 17
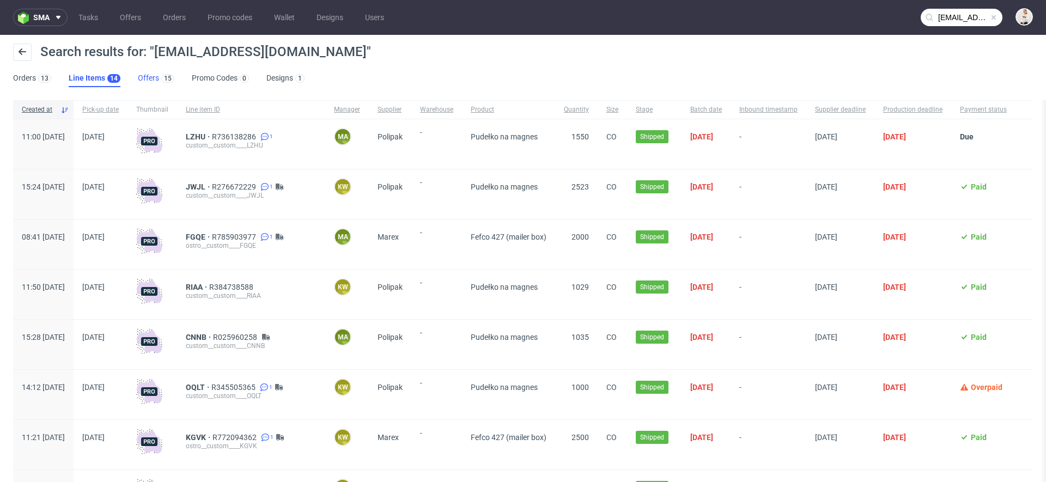
click at [143, 72] on link "Offers 15" at bounding box center [156, 78] width 37 height 17
